Goal: Navigation & Orientation: Find specific page/section

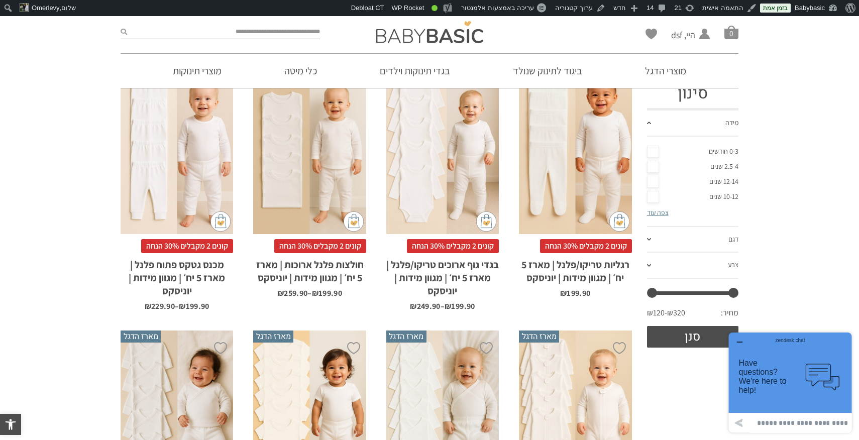
click at [743, 343] on div "zendesk chat" at bounding box center [790, 339] width 98 height 10
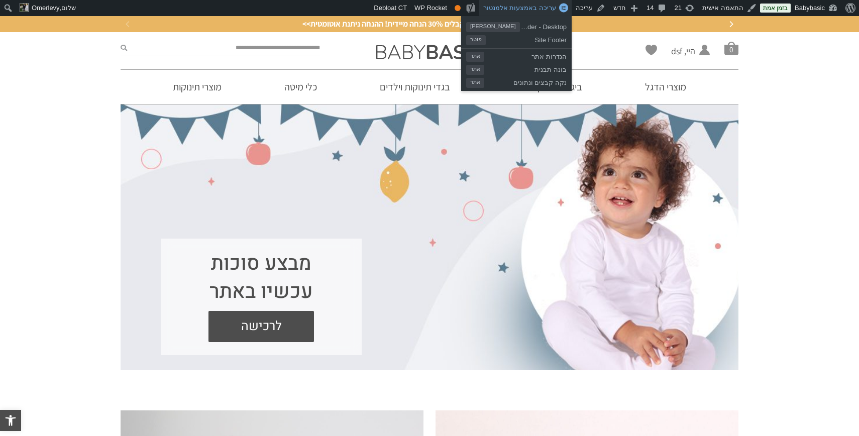
click at [552, 5] on span "עריכה באמצעות אלמנטור" at bounding box center [519, 8] width 73 height 8
